Goal: Entertainment & Leisure: Consume media (video, audio)

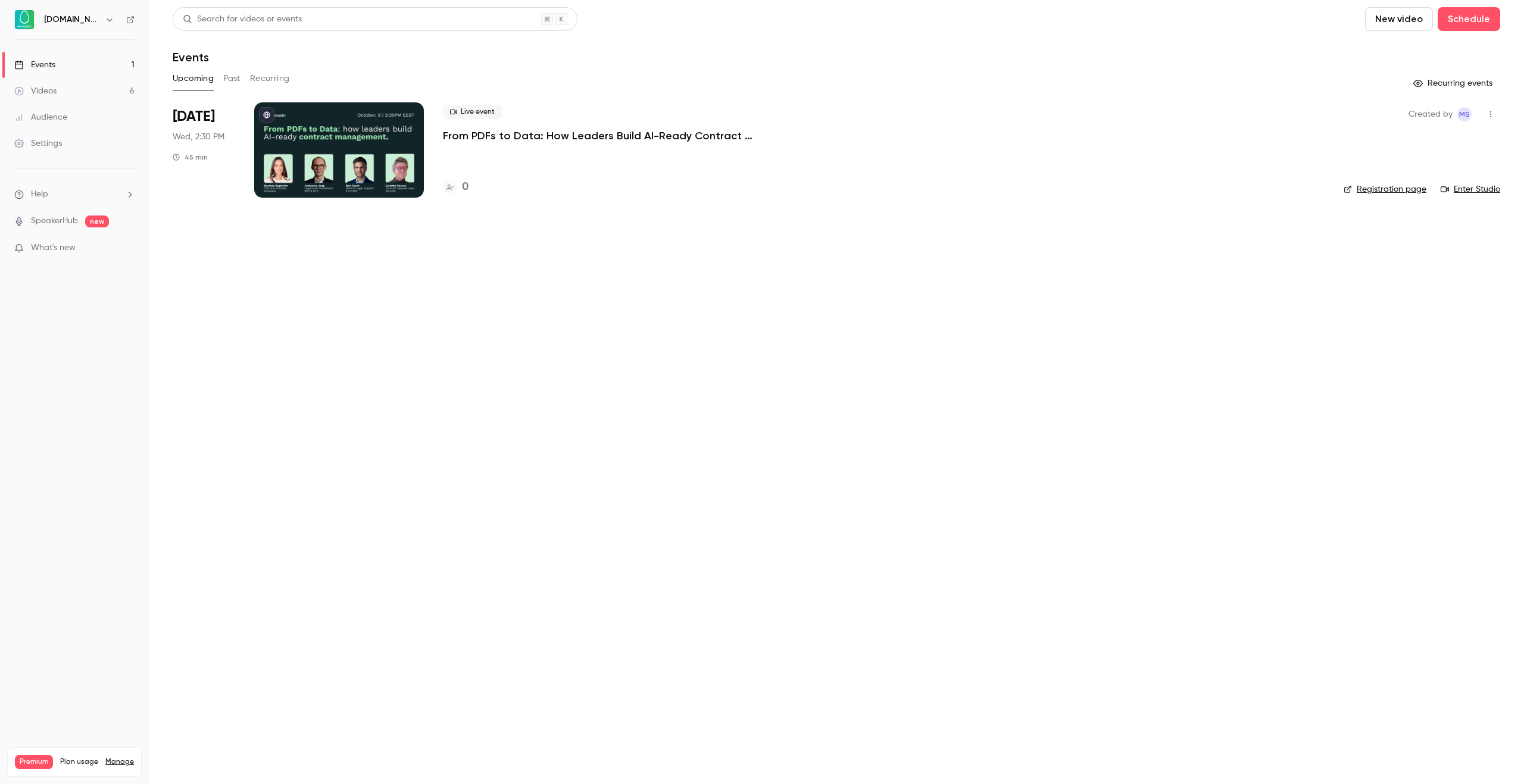
click at [237, 81] on button "Past" at bounding box center [231, 79] width 17 height 19
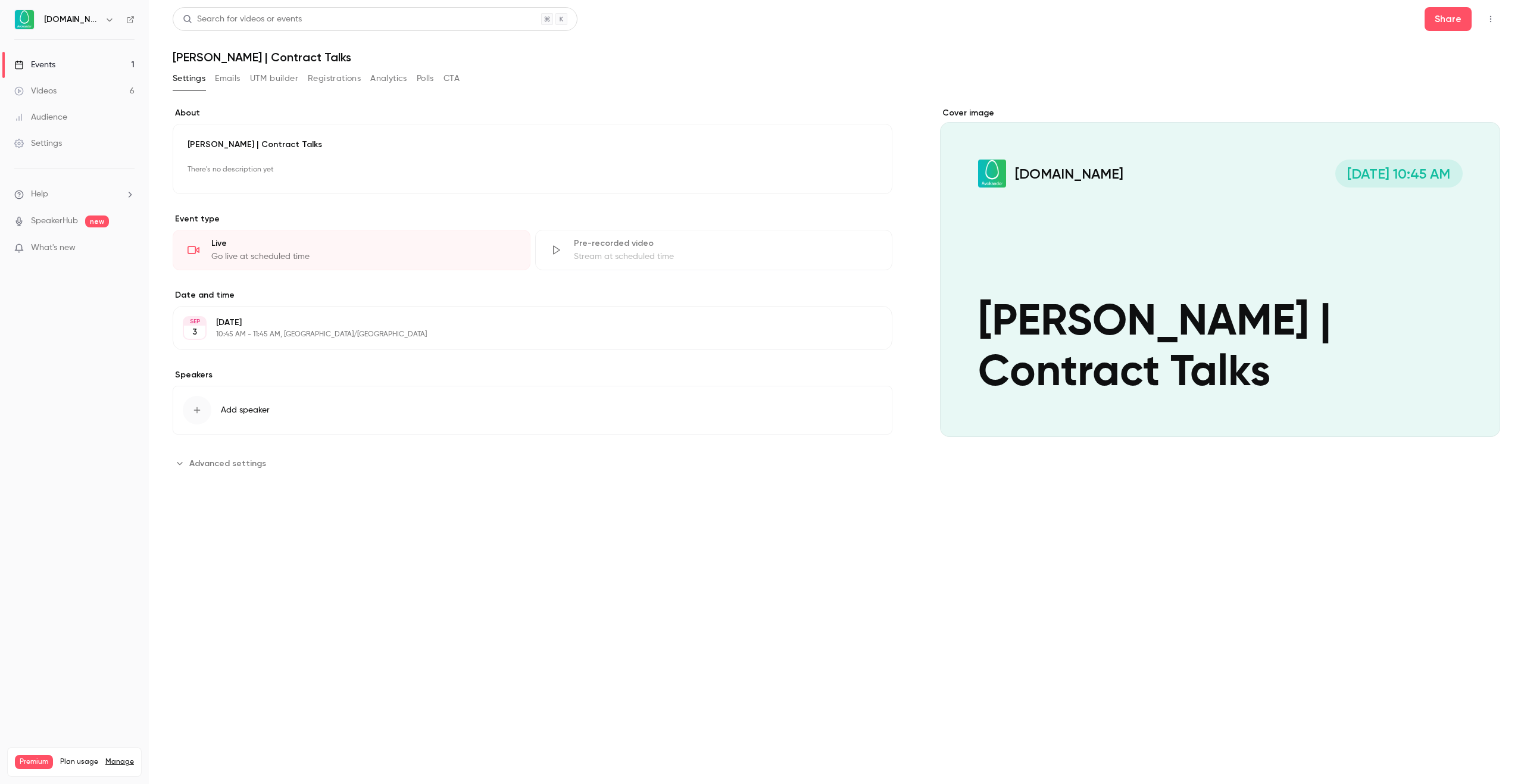
click at [402, 82] on button "Analytics" at bounding box center [389, 79] width 37 height 19
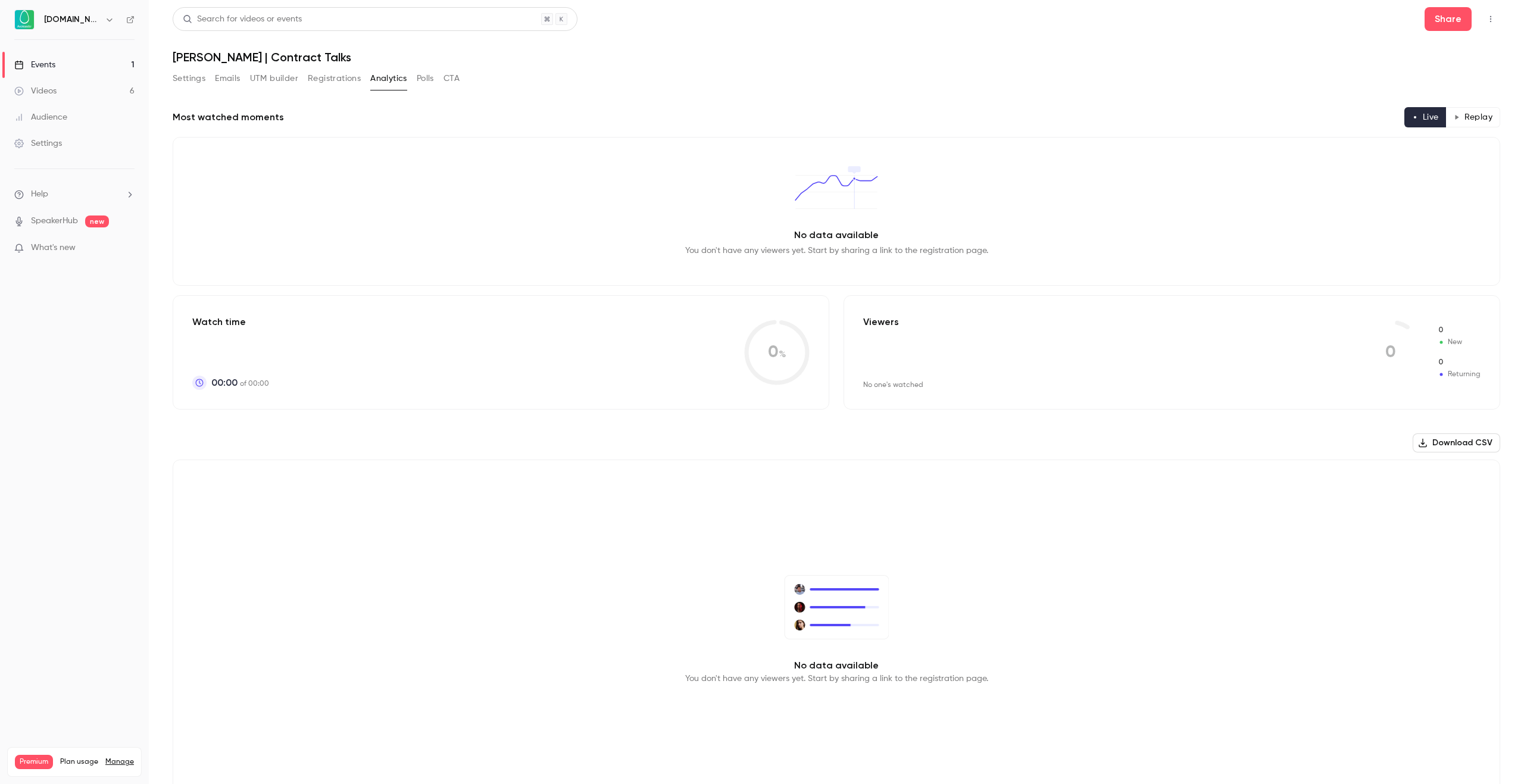
click at [422, 84] on button "Polls" at bounding box center [424, 79] width 17 height 19
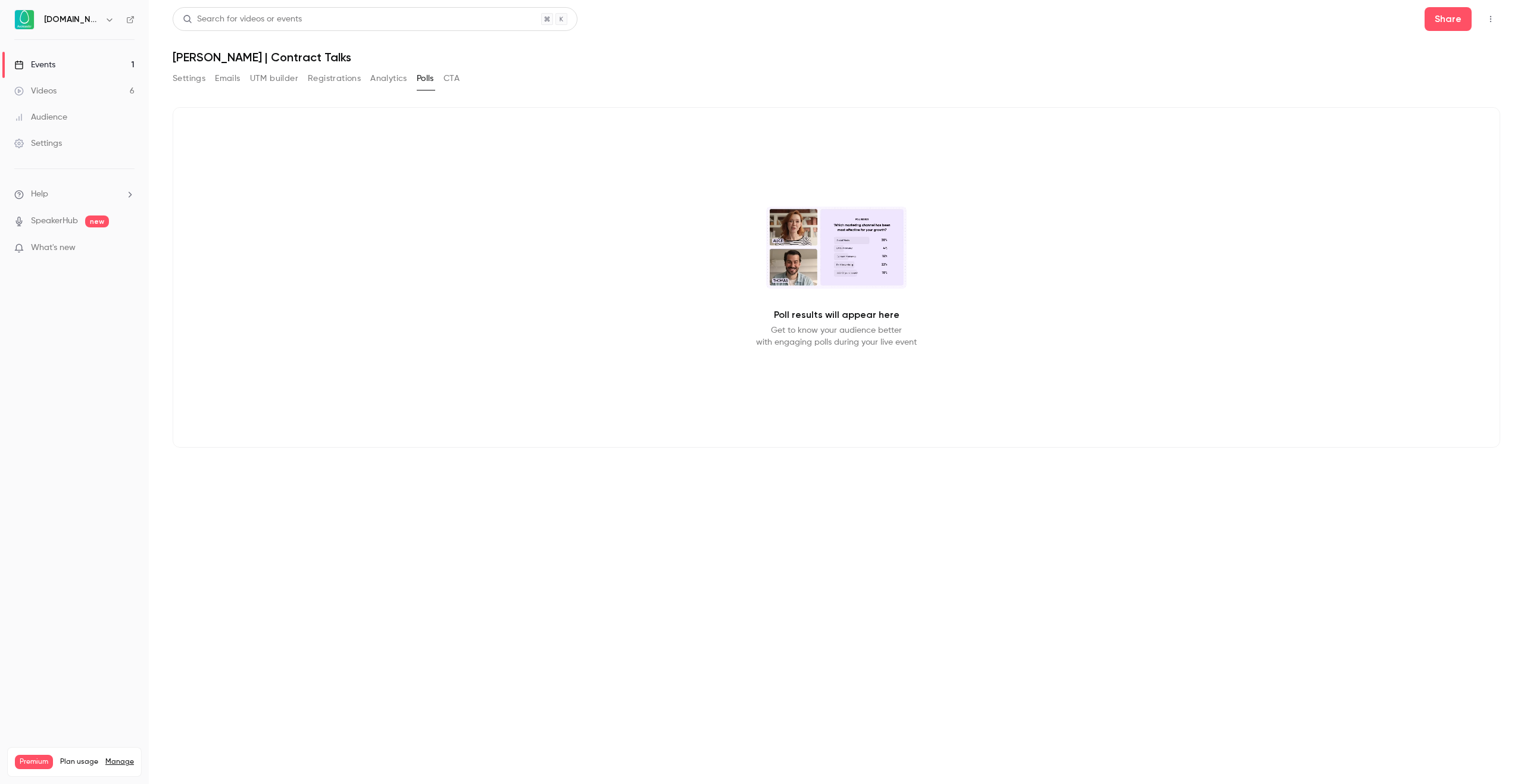
click at [62, 88] on link "Videos 6" at bounding box center [74, 91] width 149 height 27
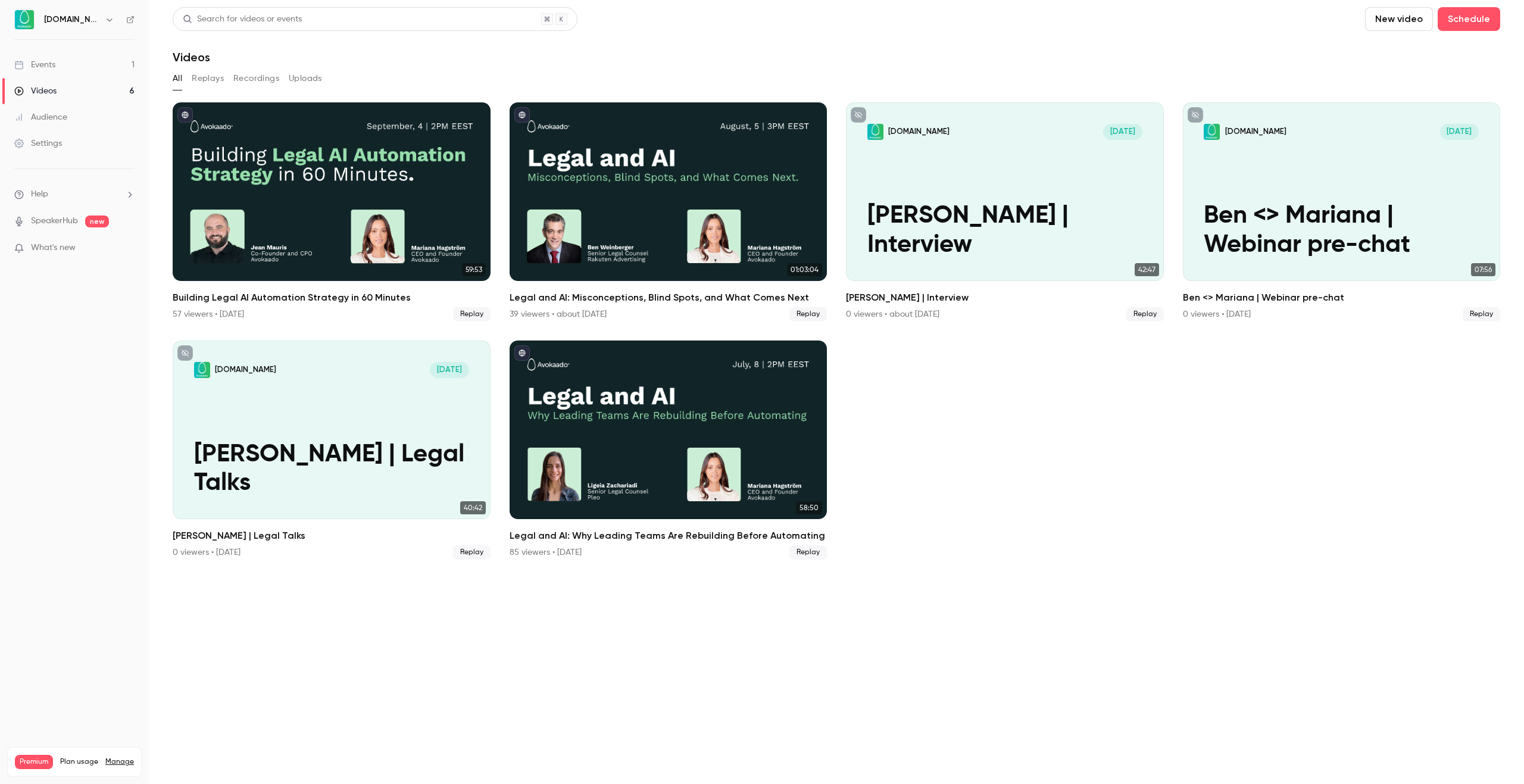
click at [214, 76] on button "Replays" at bounding box center [207, 79] width 32 height 19
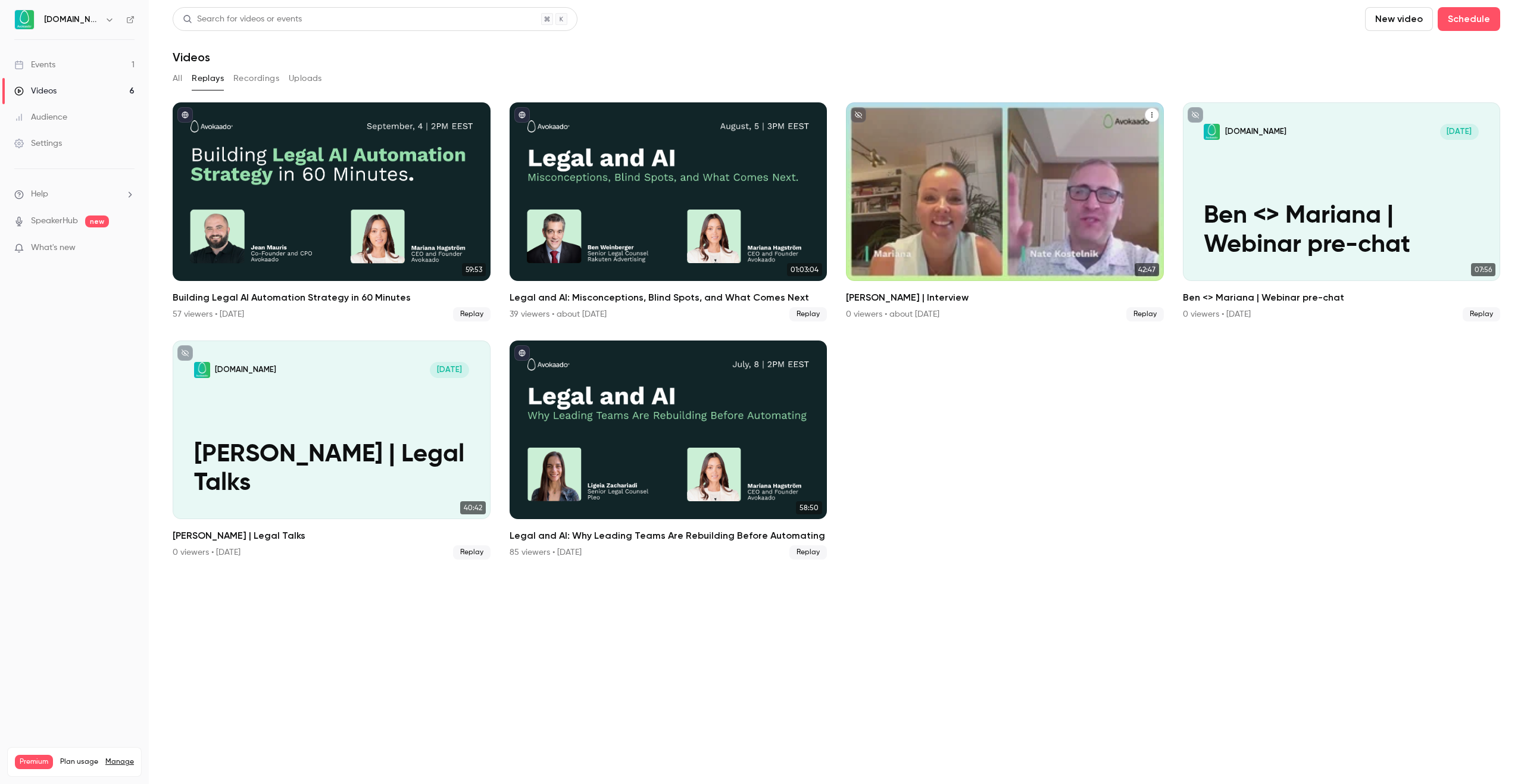
click at [1148, 116] on icon "Nate Kostelnik | Interview" at bounding box center [1152, 115] width 7 height 7
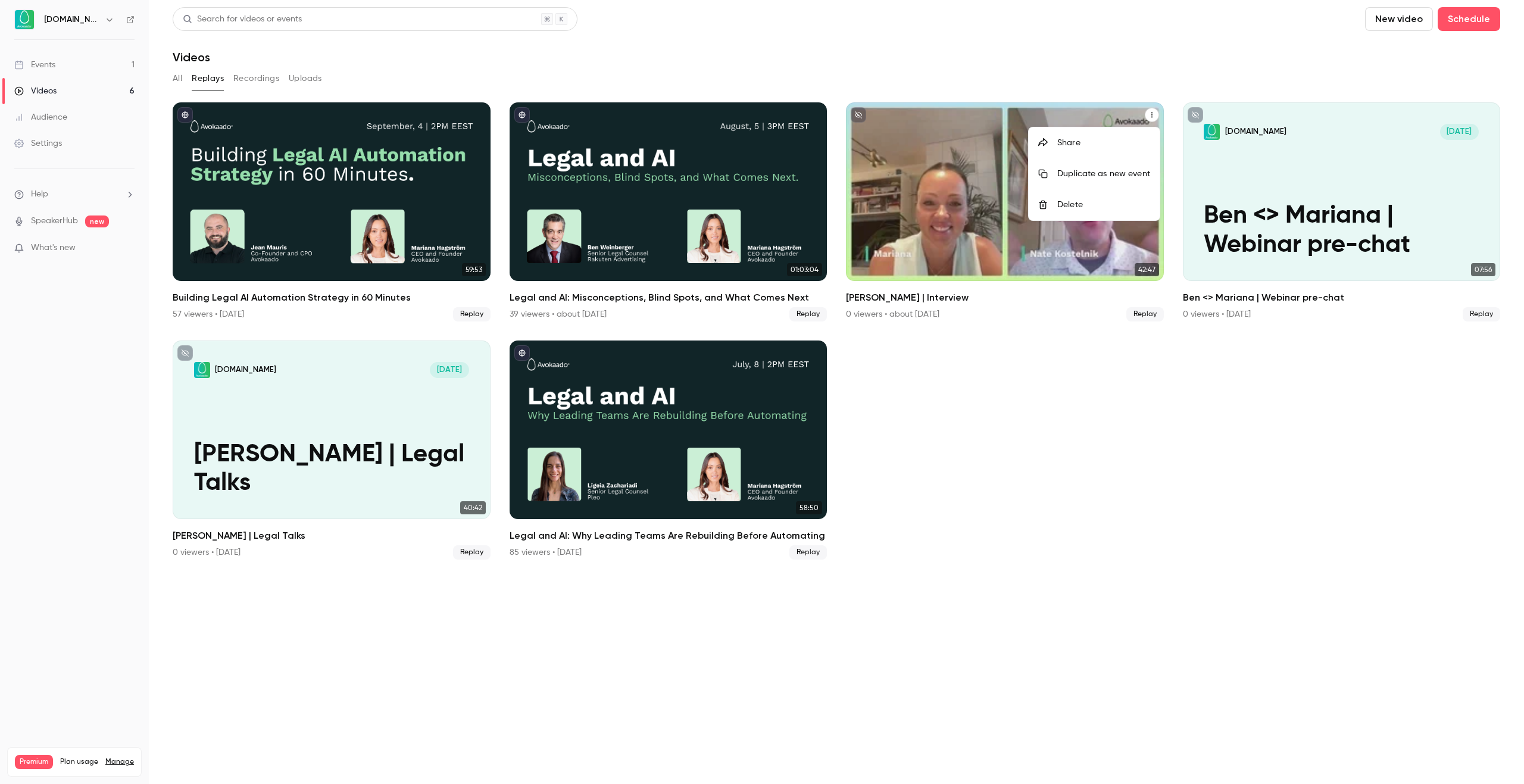
click at [1148, 116] on div at bounding box center [762, 392] width 1524 height 784
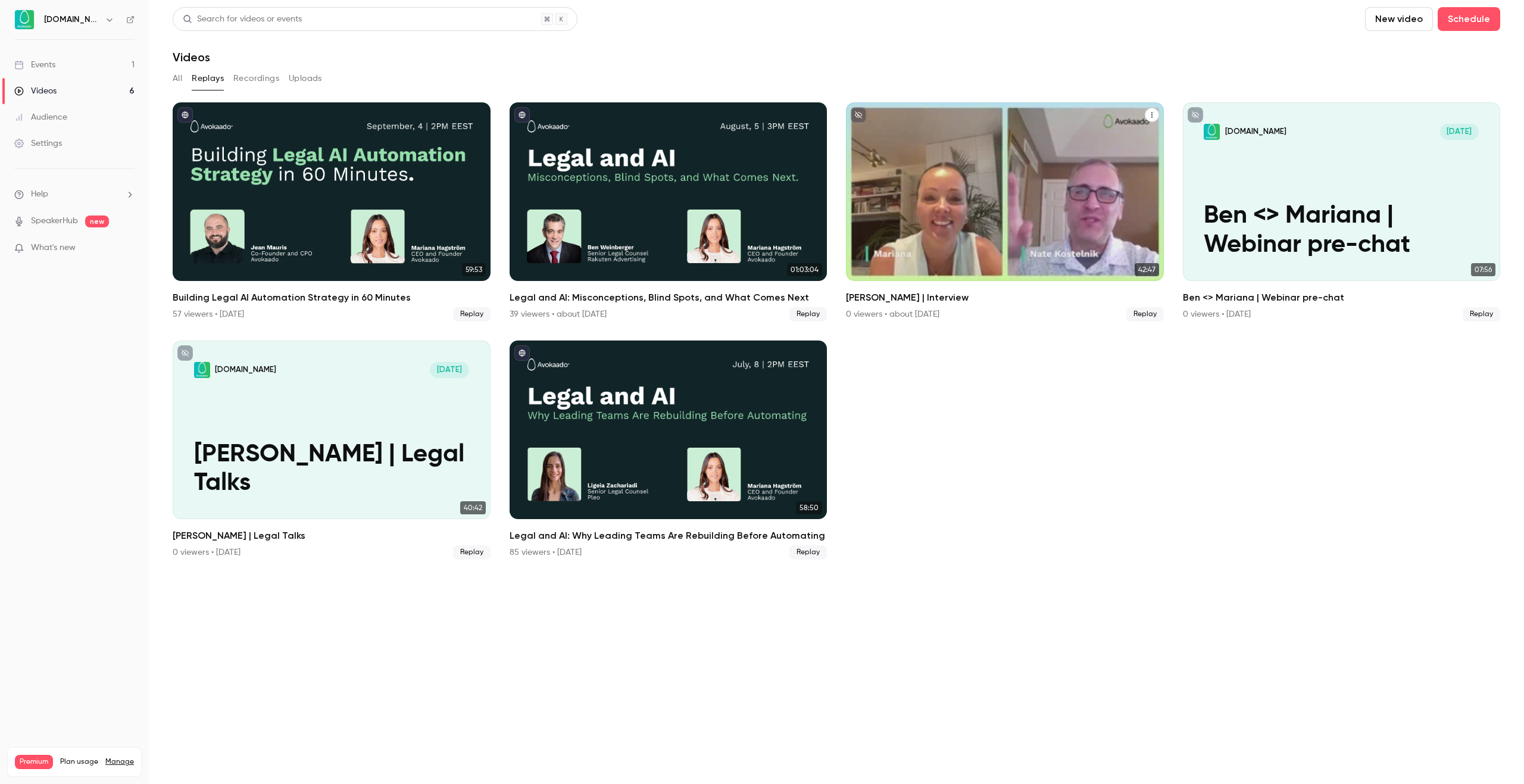
click at [1151, 115] on icon "Nate Kostelnik | Interview" at bounding box center [1151, 115] width 1 height 5
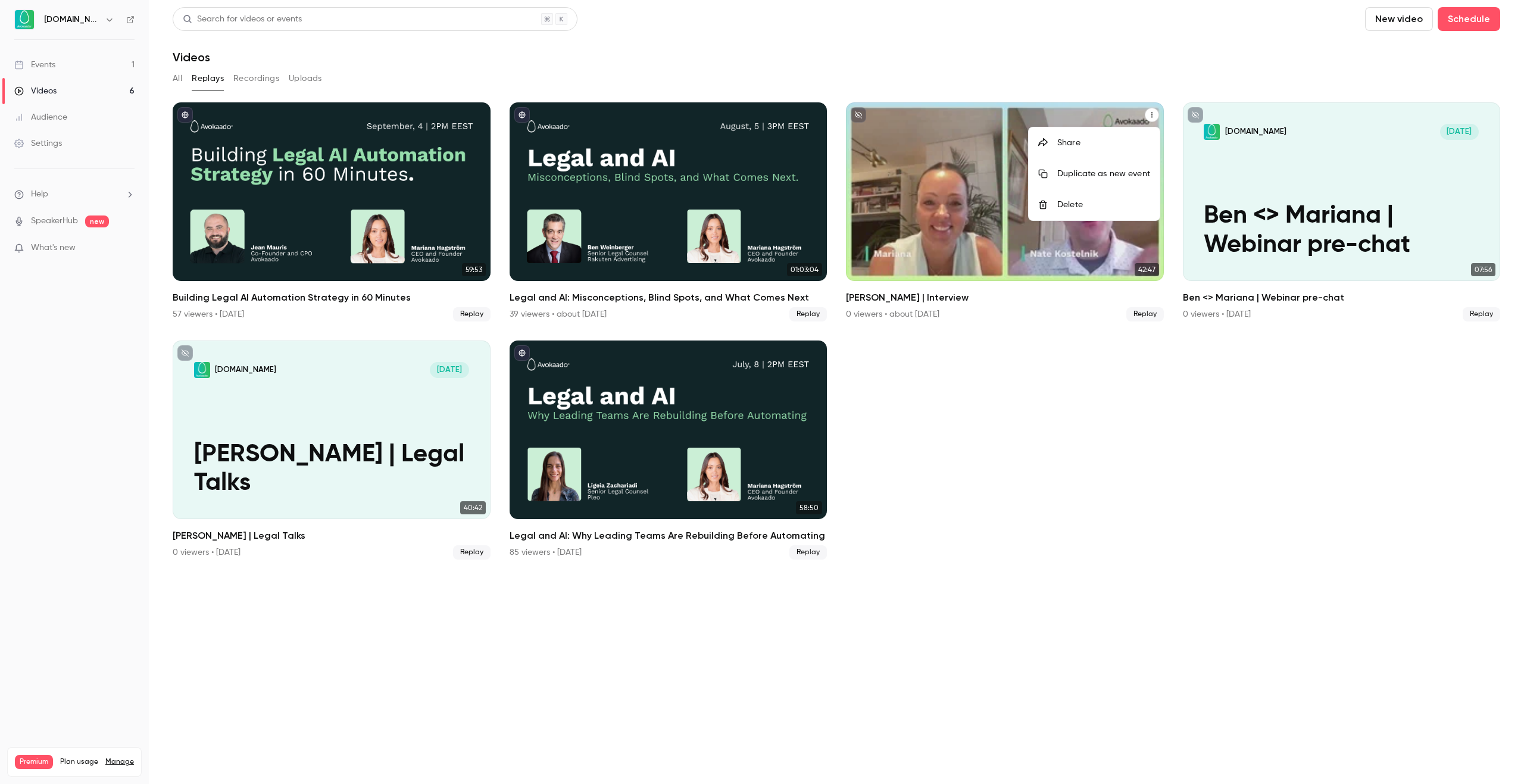
click at [1151, 115] on div at bounding box center [762, 392] width 1524 height 784
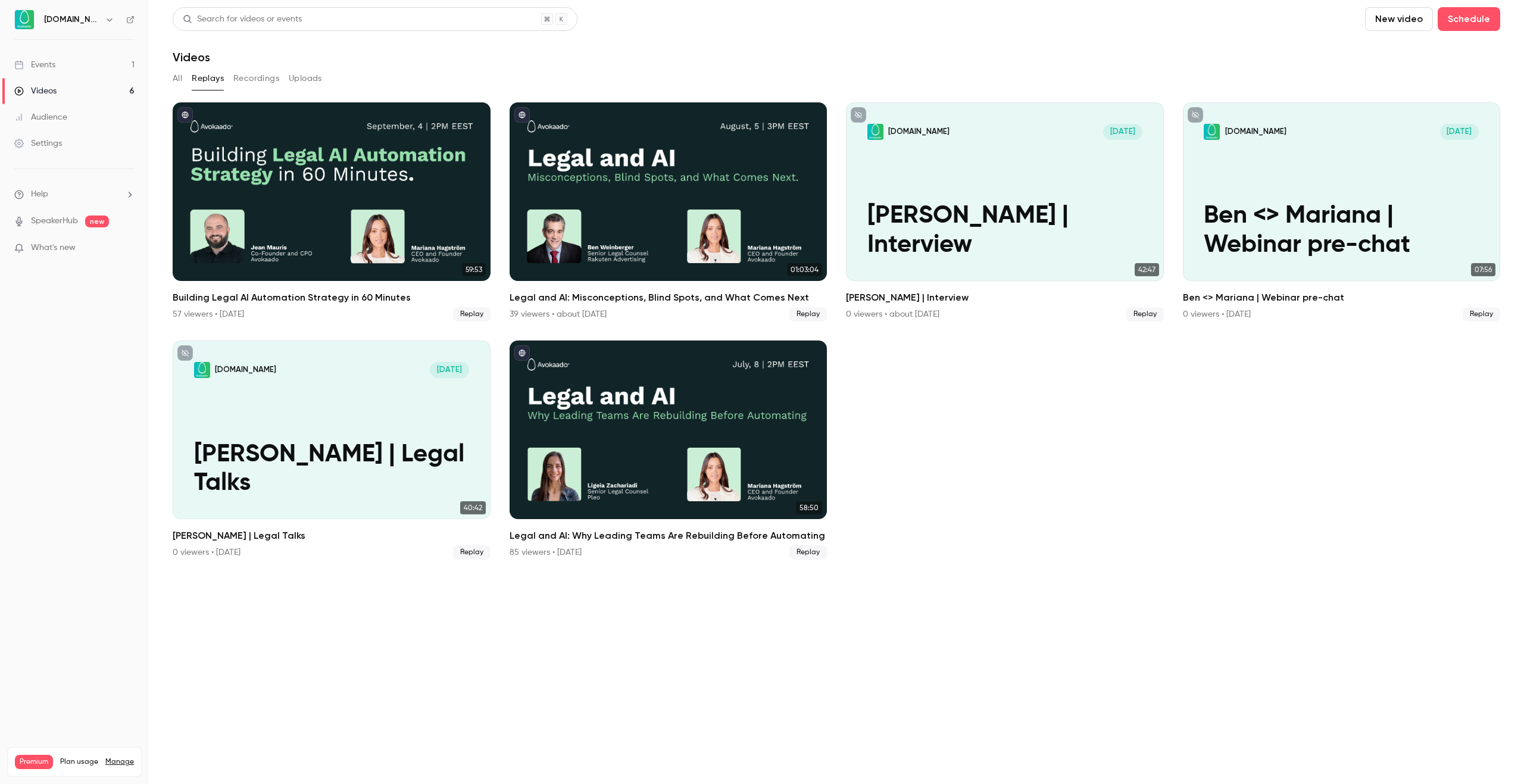
click at [59, 74] on link "Events 1" at bounding box center [74, 65] width 149 height 27
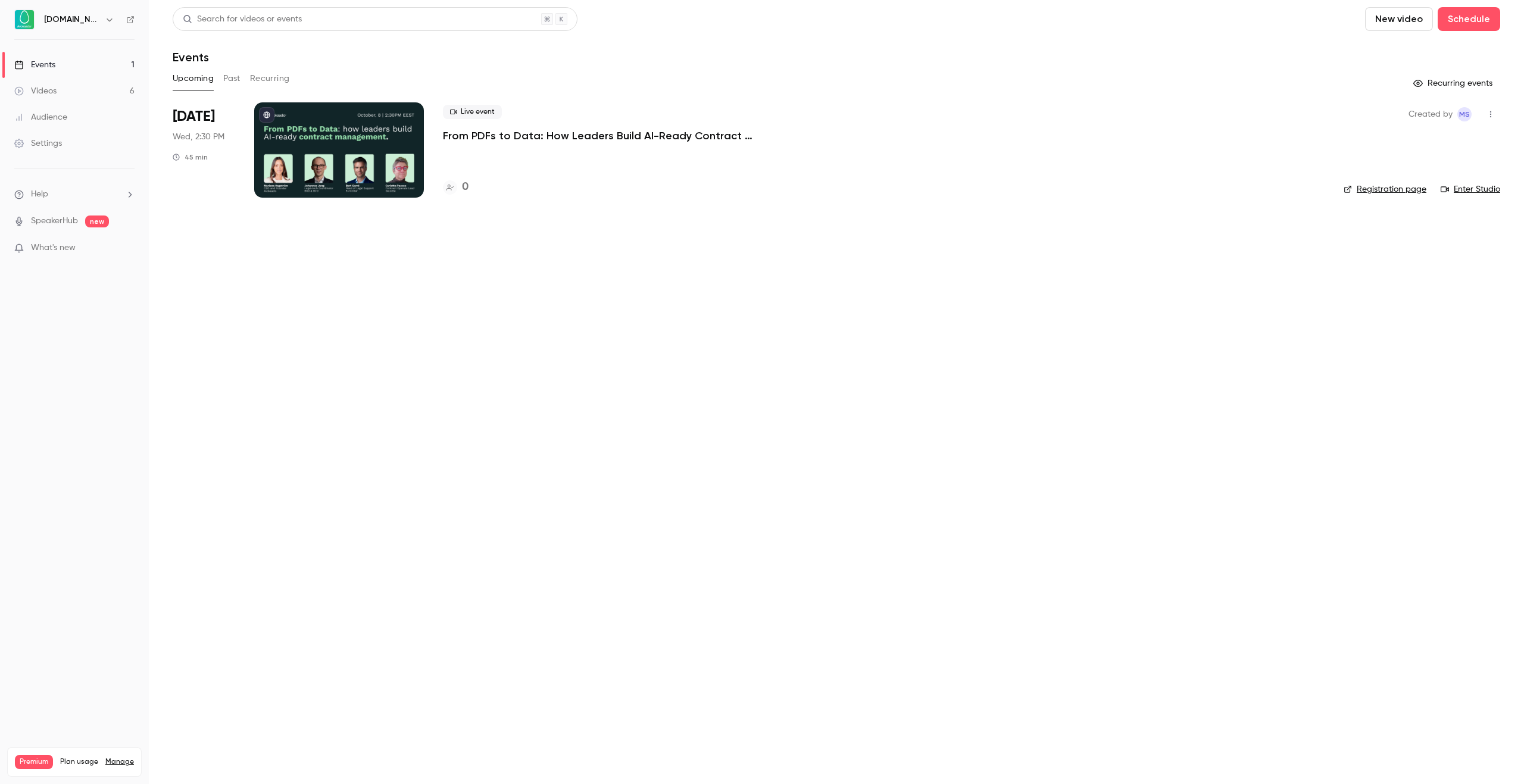
click at [228, 78] on button "Past" at bounding box center [231, 79] width 17 height 19
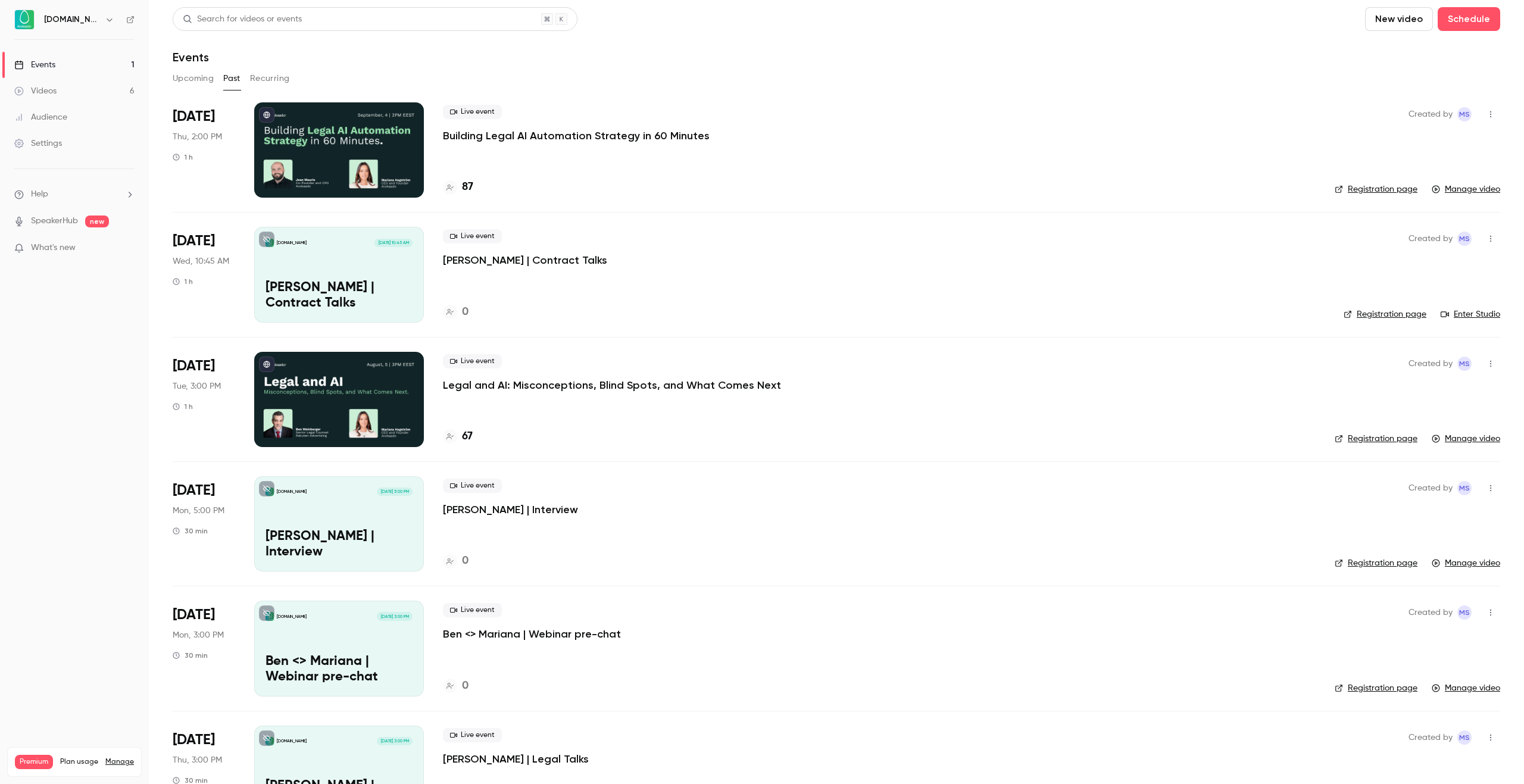
click at [484, 263] on p "Tom | Contract Talks" at bounding box center [525, 260] width 164 height 14
click at [494, 385] on p "Legal and AI: Misconceptions, Blind Spots, and What Comes Next" at bounding box center [612, 385] width 338 height 14
click at [523, 259] on p "Tom | Contract Talks" at bounding box center [525, 260] width 164 height 14
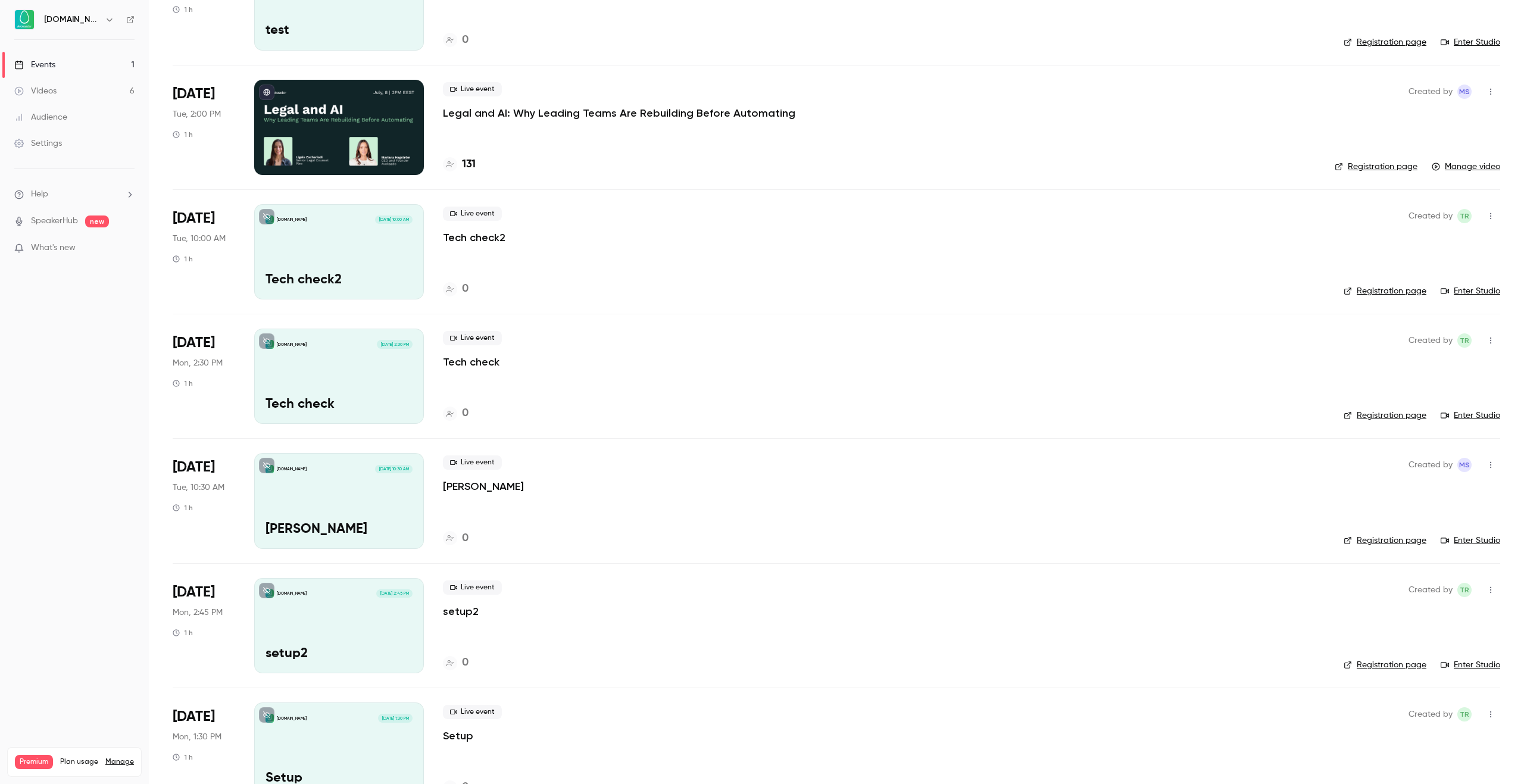
scroll to position [1055, 0]
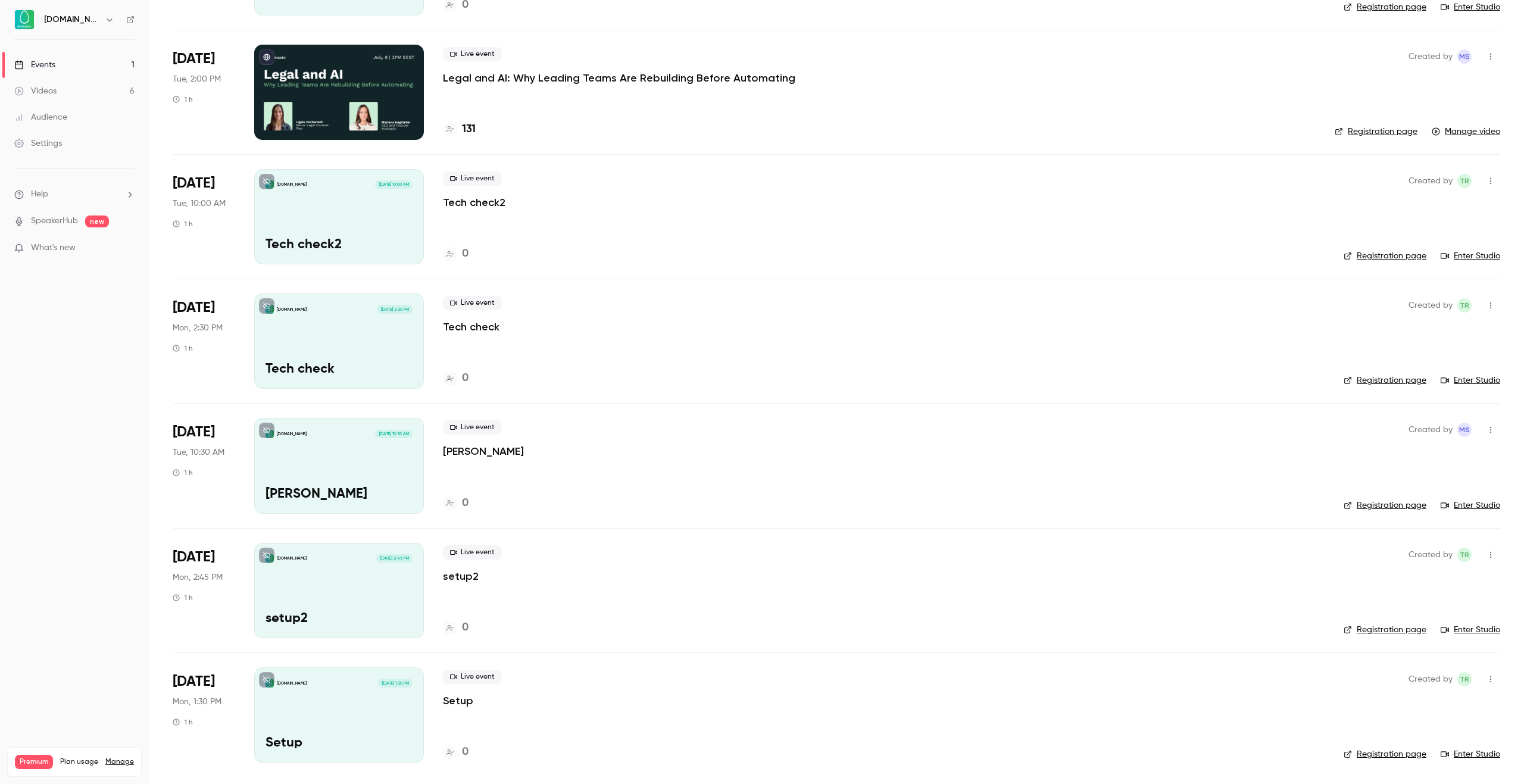
click at [66, 82] on link "Videos 6" at bounding box center [74, 91] width 149 height 27
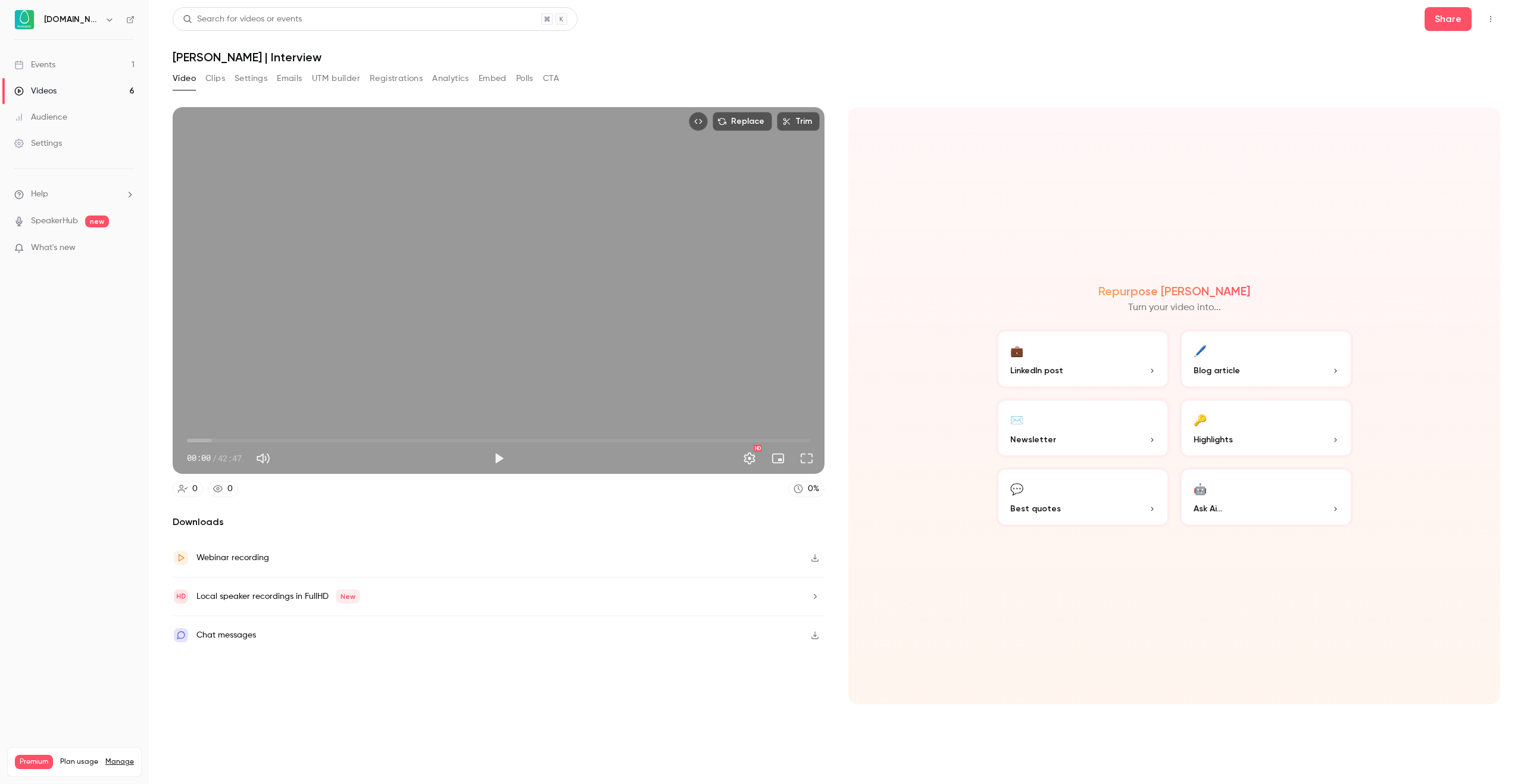
click at [671, 59] on h1 "[PERSON_NAME] | Interview" at bounding box center [836, 57] width 1327 height 14
click at [820, 562] on button "button" at bounding box center [815, 558] width 19 height 19
click at [581, 600] on div "Local speaker recordings in FullHD New" at bounding box center [499, 597] width 652 height 39
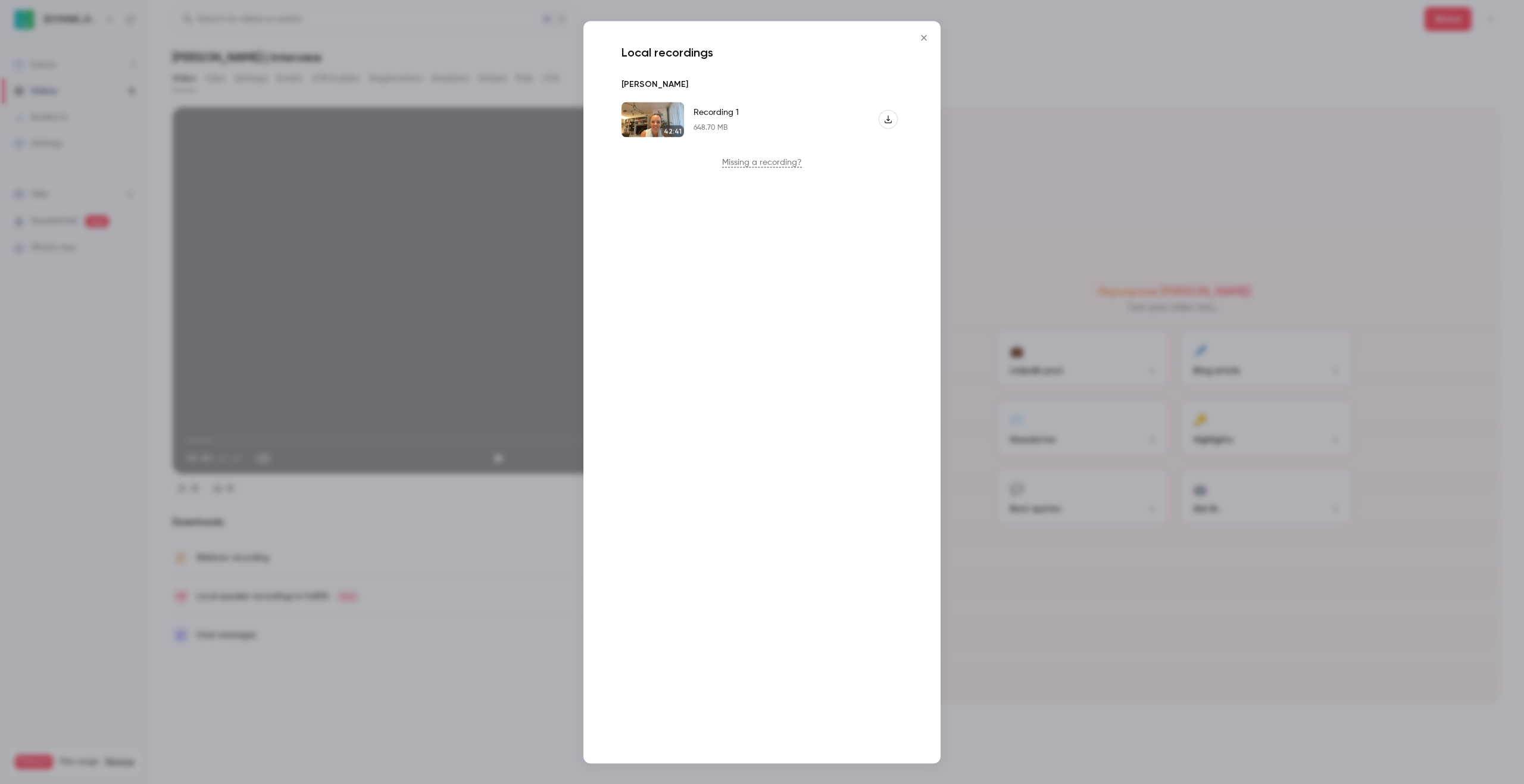
click at [917, 43] on button "Close" at bounding box center [923, 37] width 24 height 24
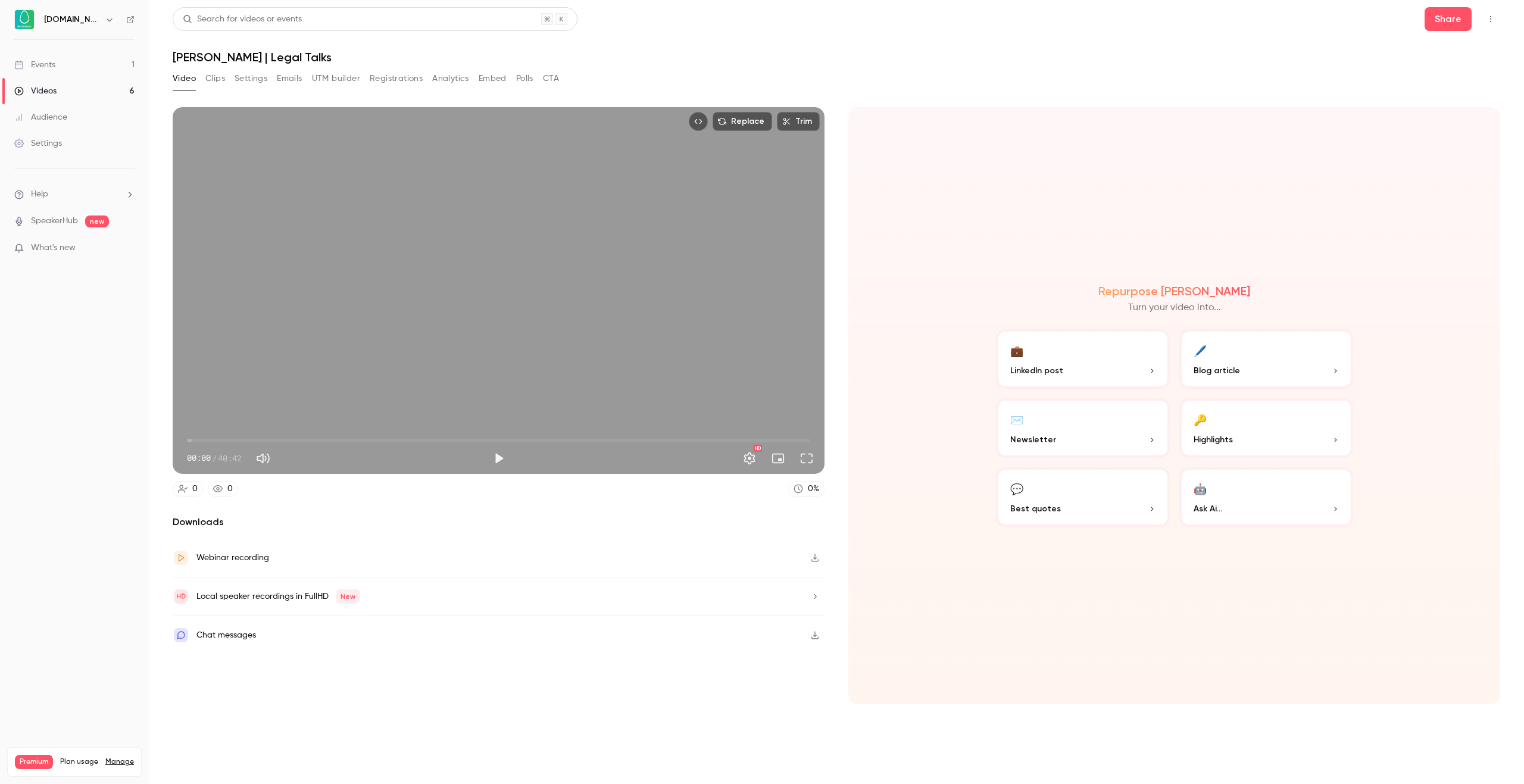
click at [815, 555] on icon "button" at bounding box center [815, 558] width 7 height 8
